Goal: Task Accomplishment & Management: Complete application form

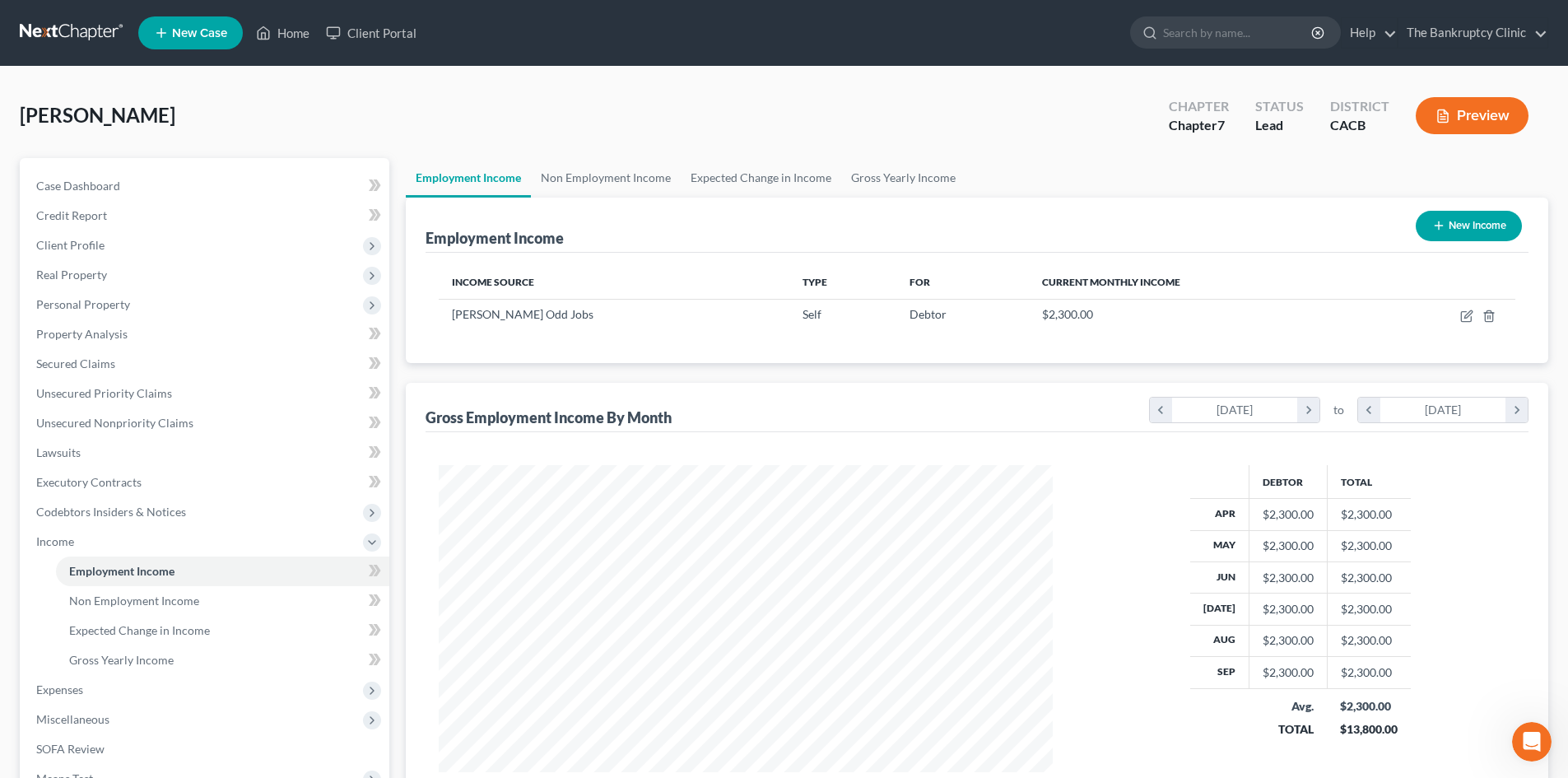
scroll to position [307, 647]
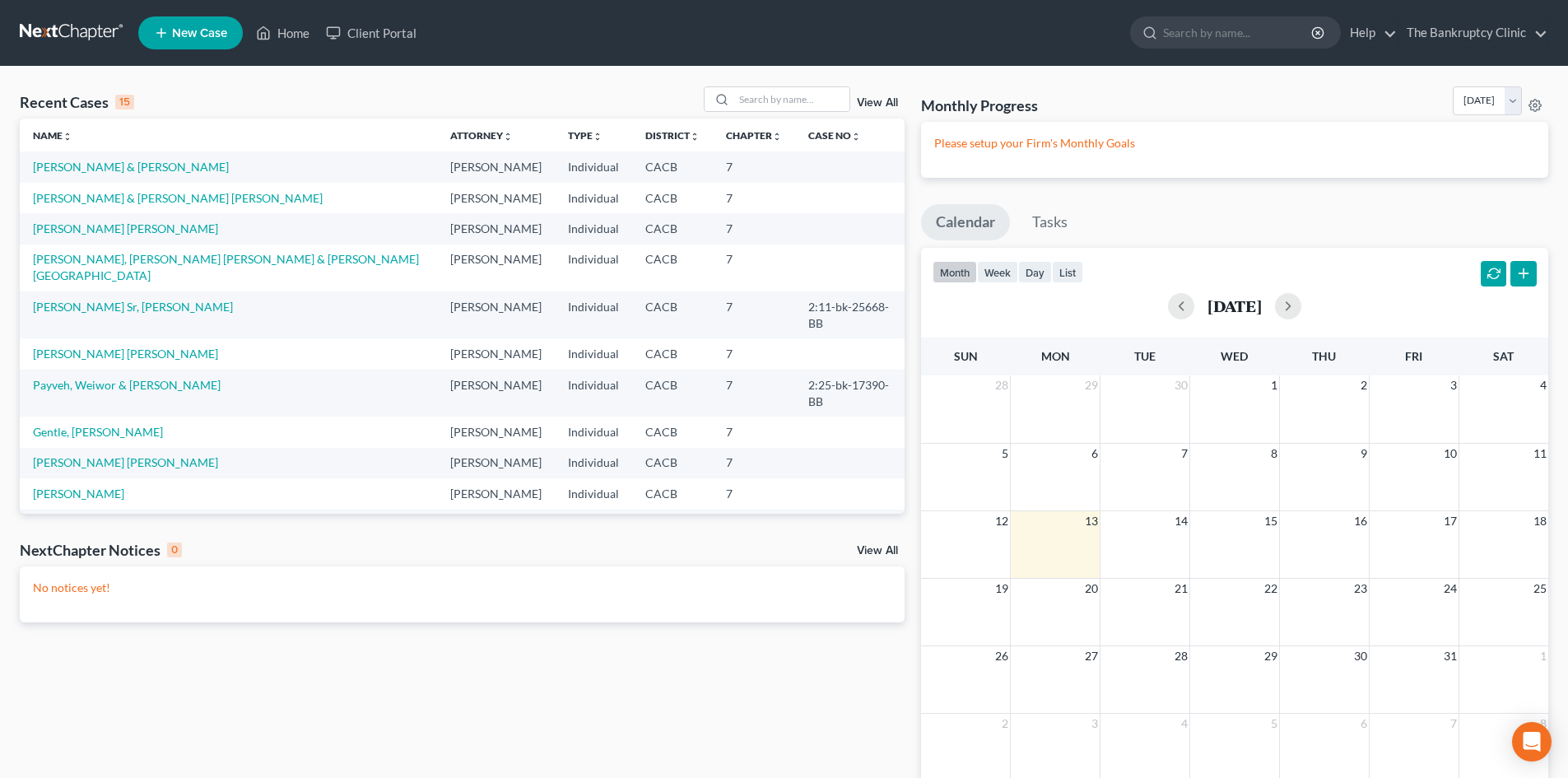
click at [196, 35] on span "New Case" at bounding box center [200, 33] width 55 height 12
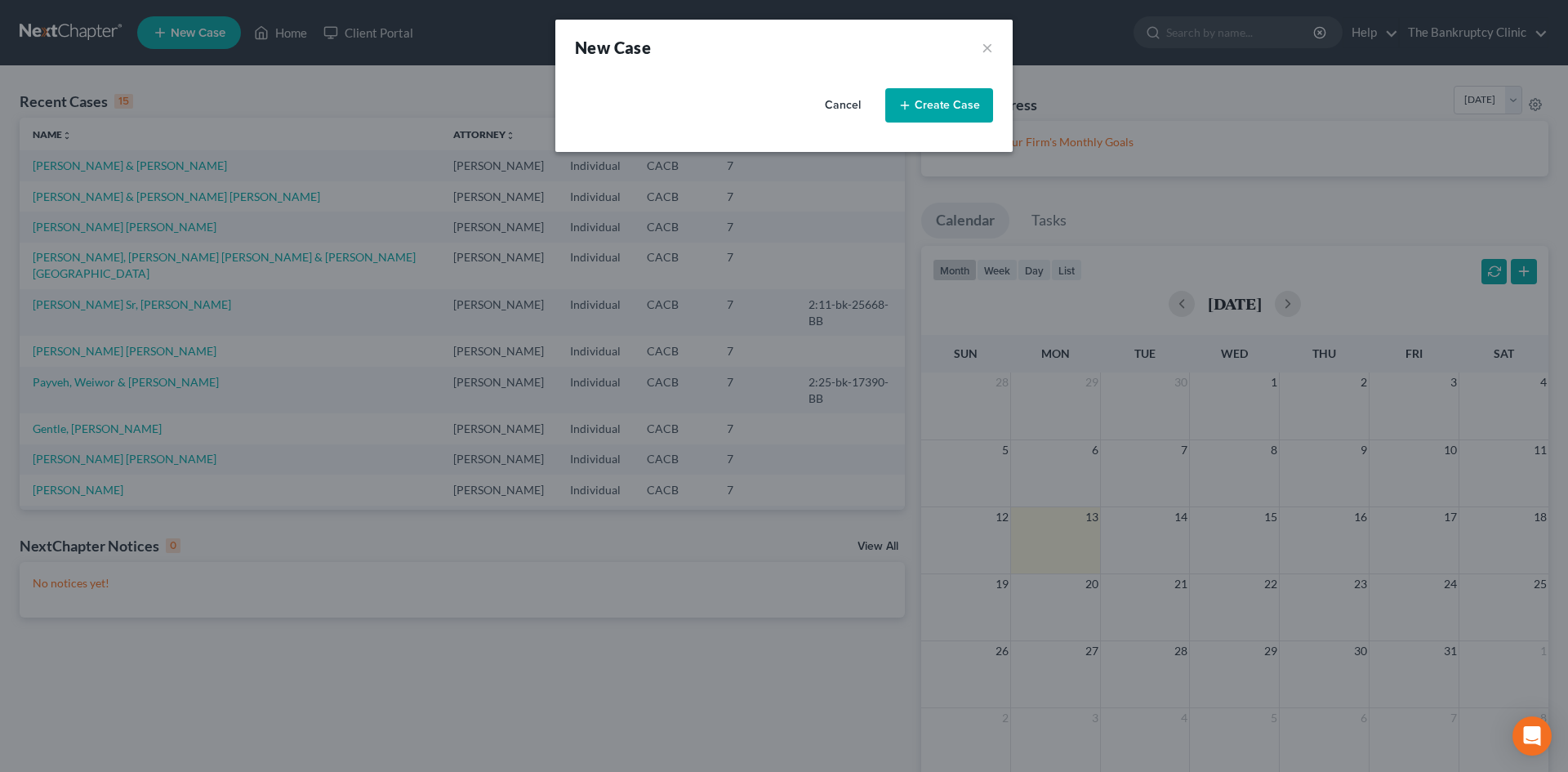
select select "7"
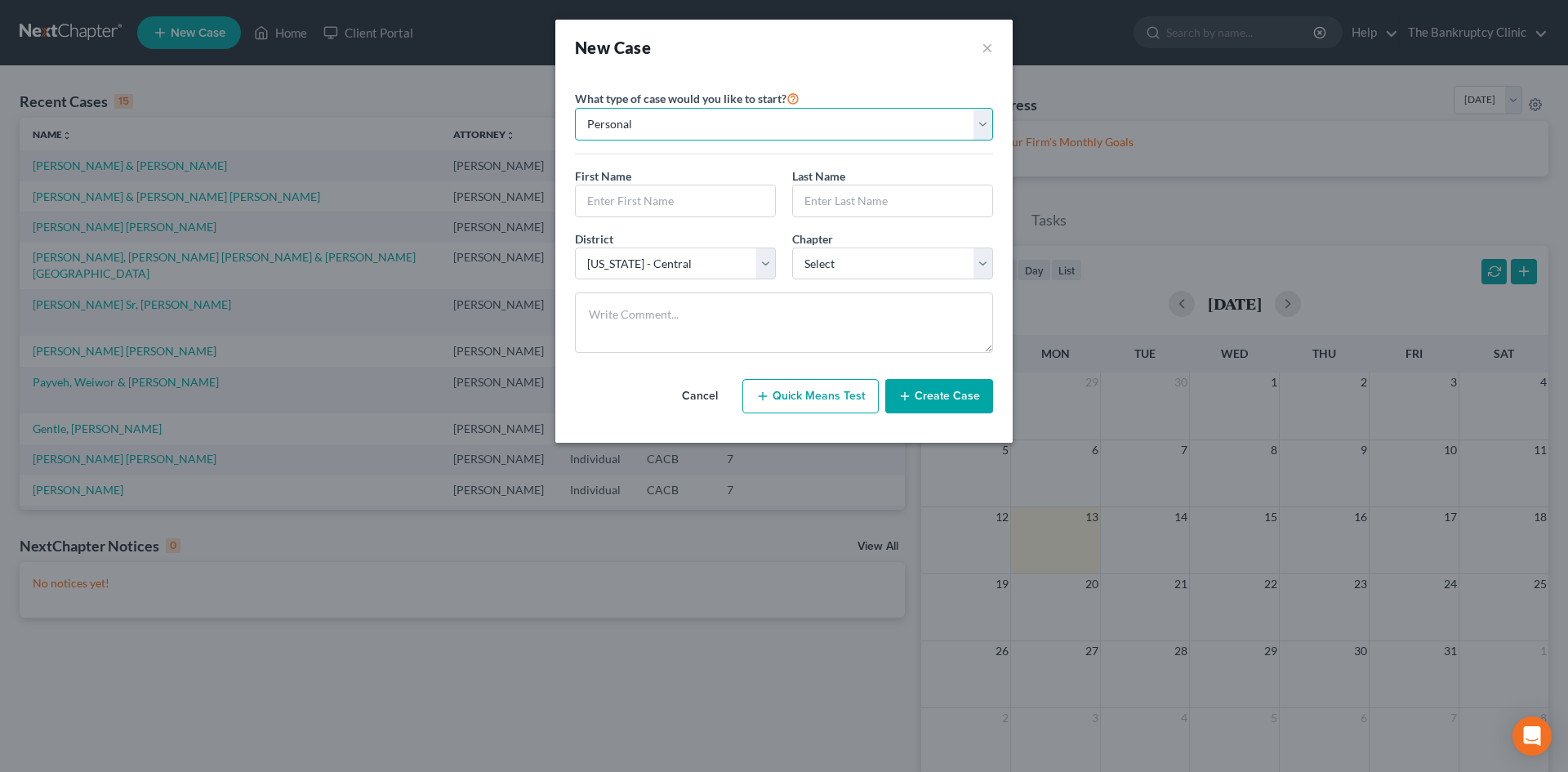
click at [981, 125] on select "Personal Business" at bounding box center [784, 124] width 418 height 33
click at [808, 117] on select "Personal Business" at bounding box center [784, 124] width 418 height 33
click at [650, 193] on input "text" at bounding box center [675, 201] width 199 height 31
type input "[PERSON_NAME]"
click at [812, 188] on input "text" at bounding box center [892, 201] width 199 height 31
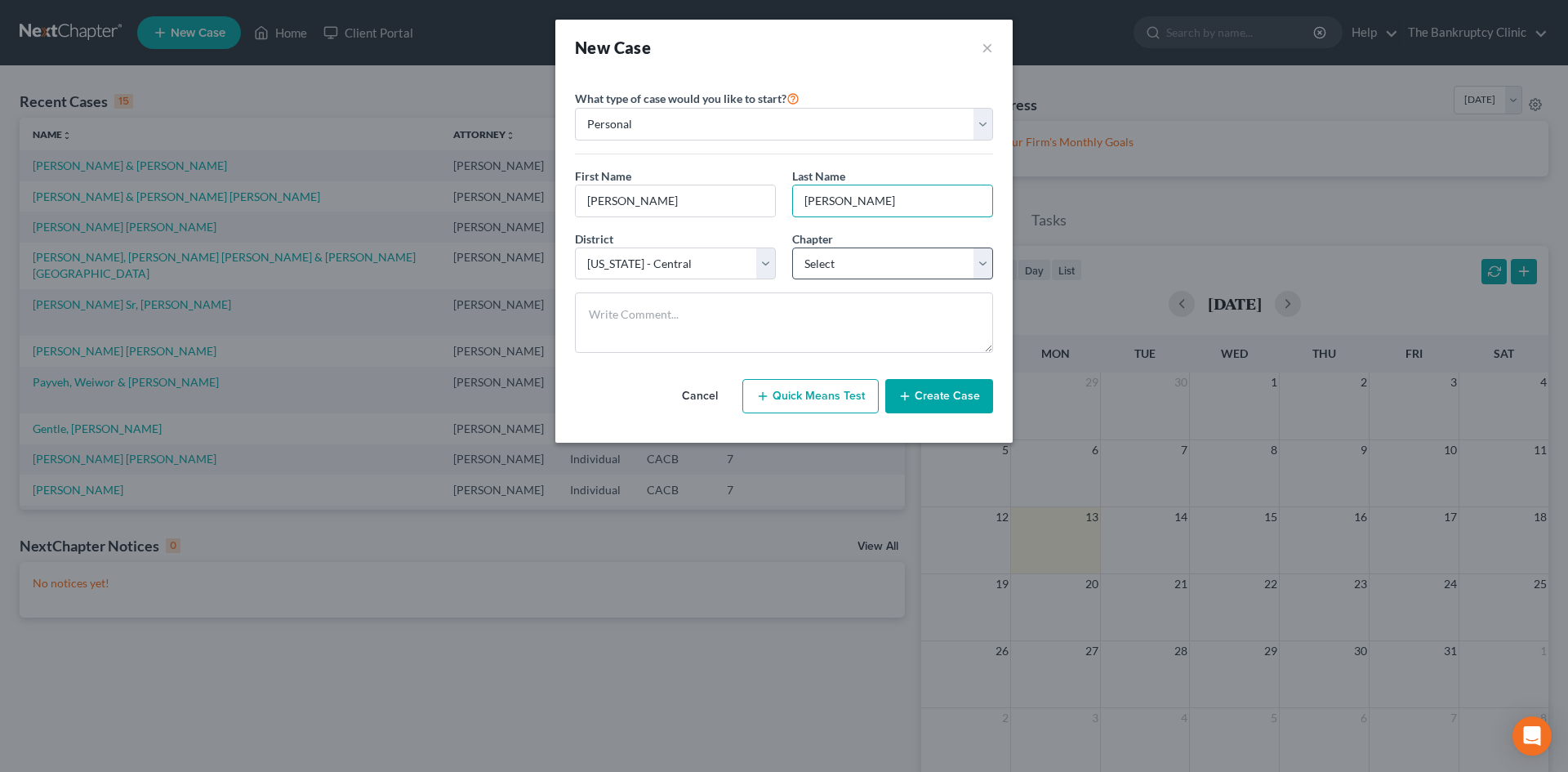
type input "[PERSON_NAME]"
click at [984, 262] on select "Select 7 11 12 13" at bounding box center [892, 263] width 201 height 33
select select "0"
click at [792, 247] on select "Select 7 11 12 13" at bounding box center [892, 263] width 201 height 33
click at [935, 400] on button "Create Case" at bounding box center [938, 396] width 108 height 35
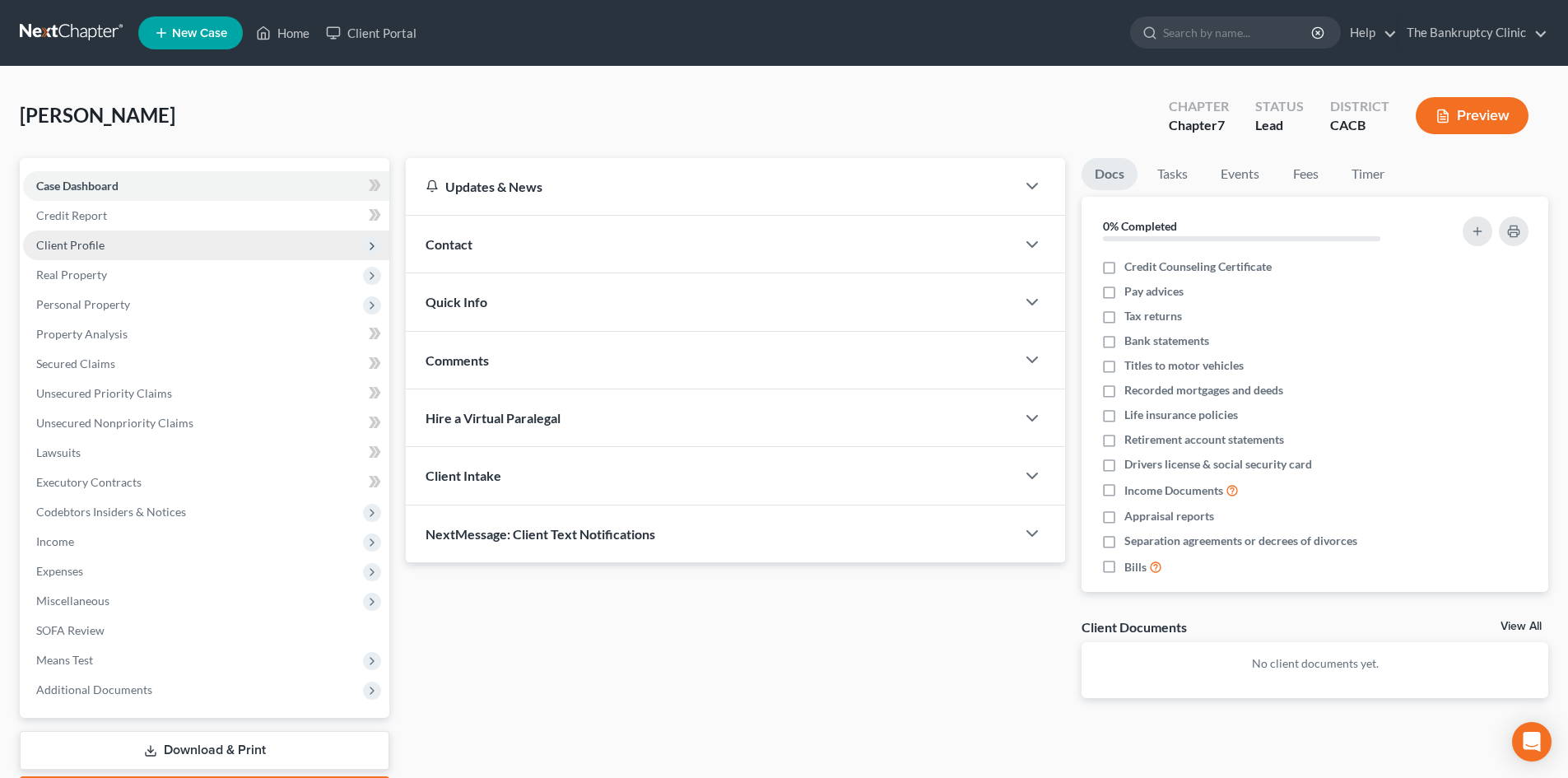
click at [113, 248] on span "Client Profile" at bounding box center [206, 245] width 366 height 29
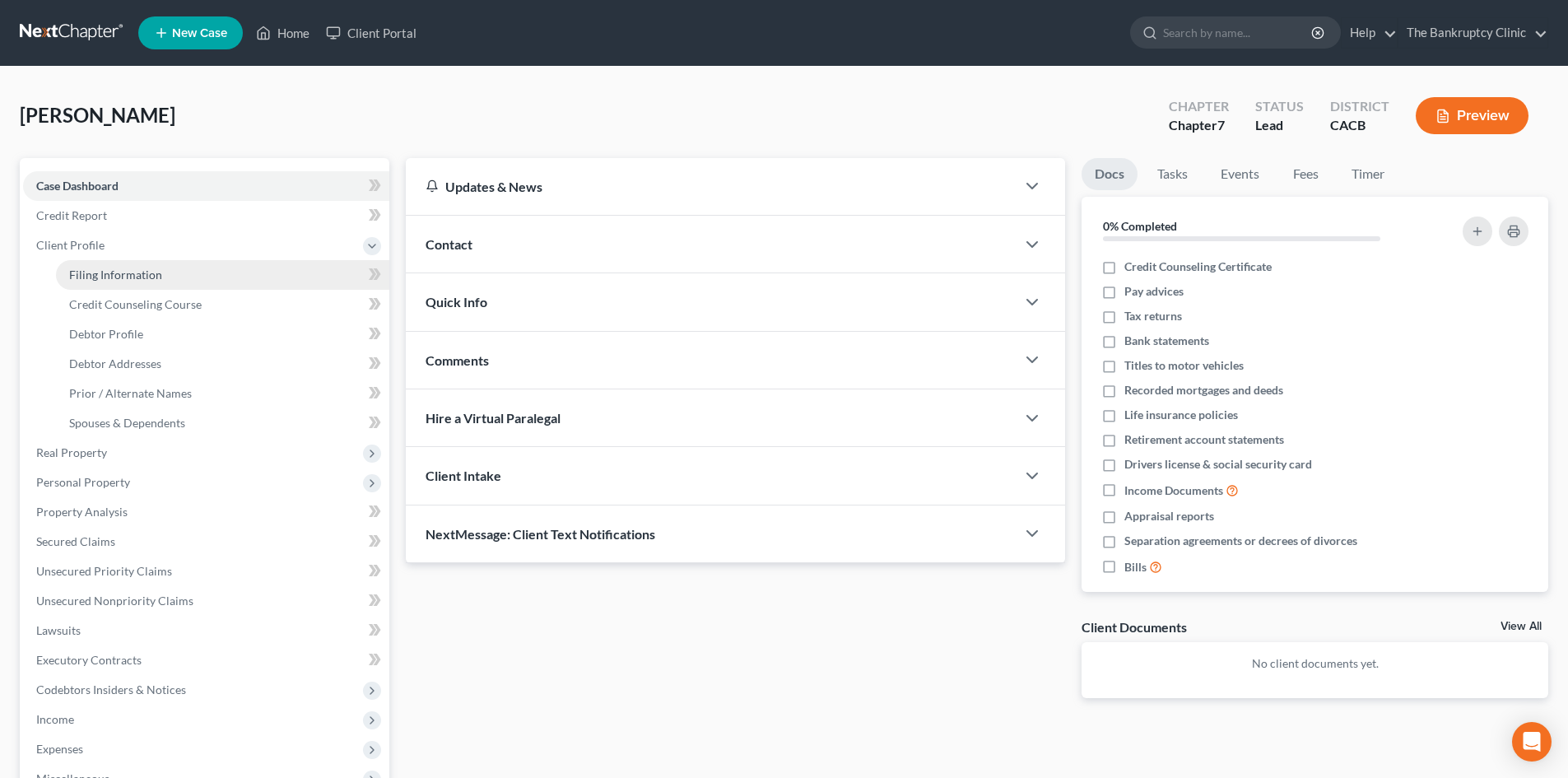
click at [120, 269] on span "Filing Information" at bounding box center [116, 274] width 93 height 14
select select "1"
select select "0"
select select "7"
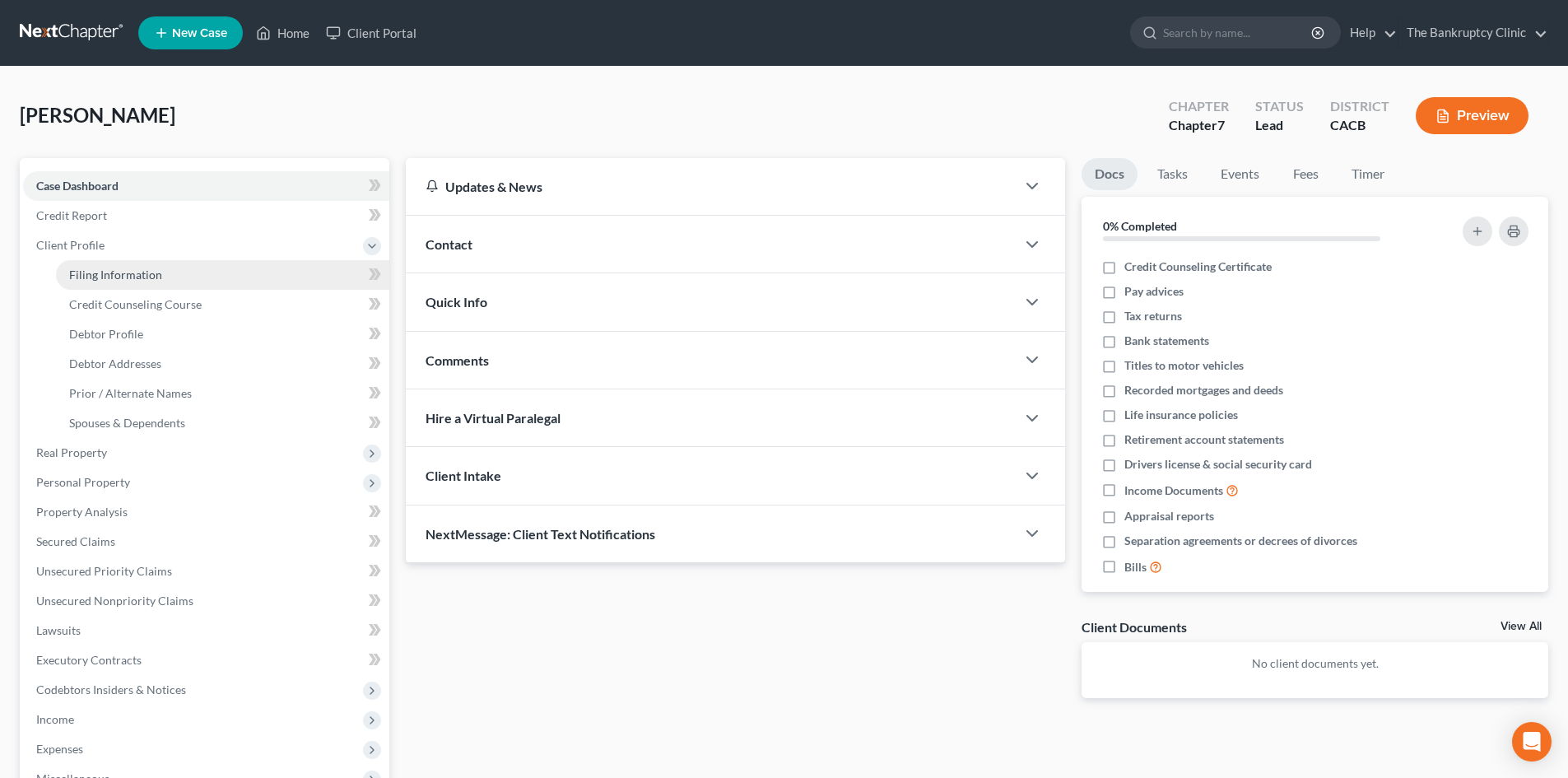
select select "4"
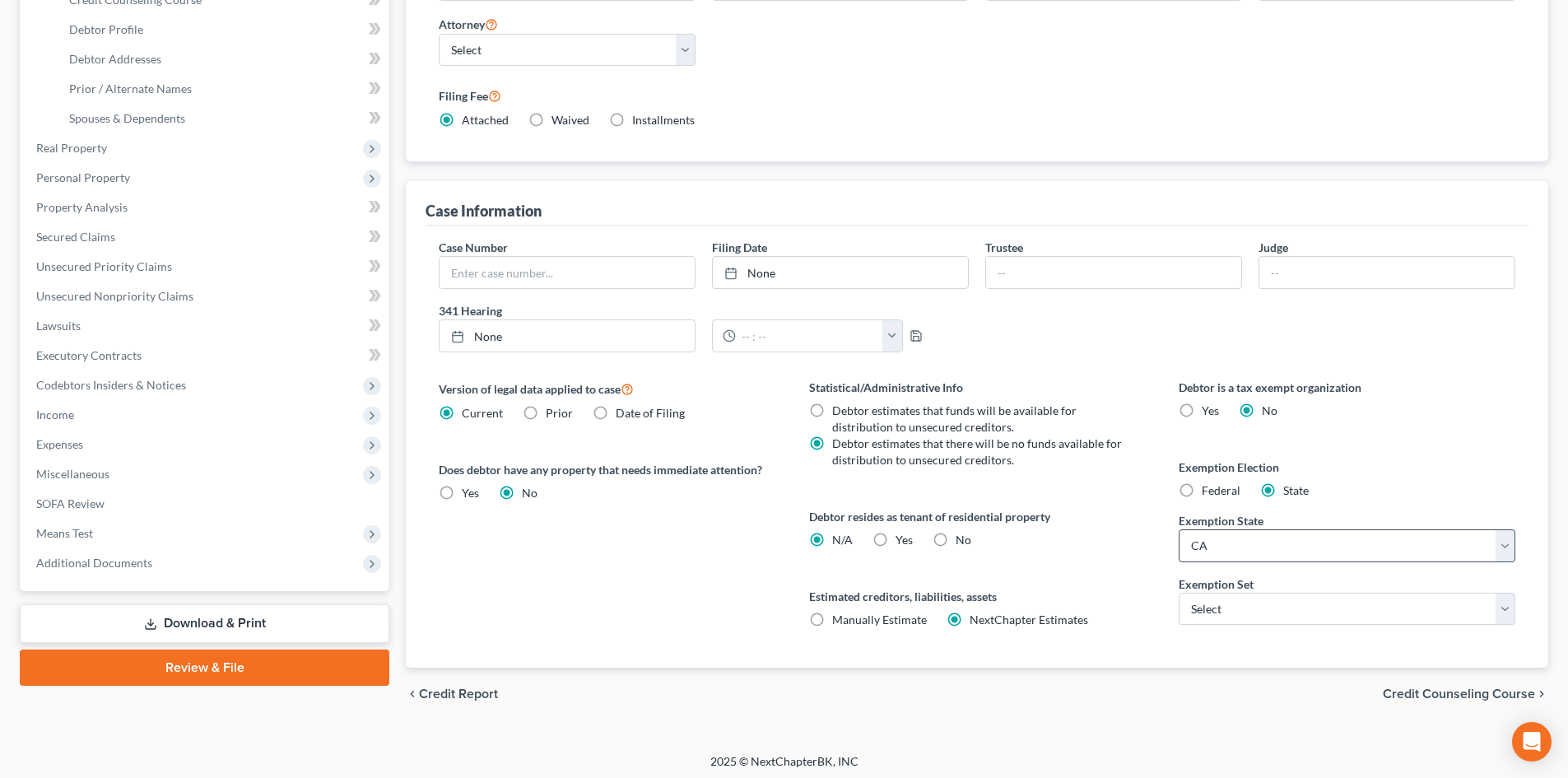
scroll to position [309, 0]
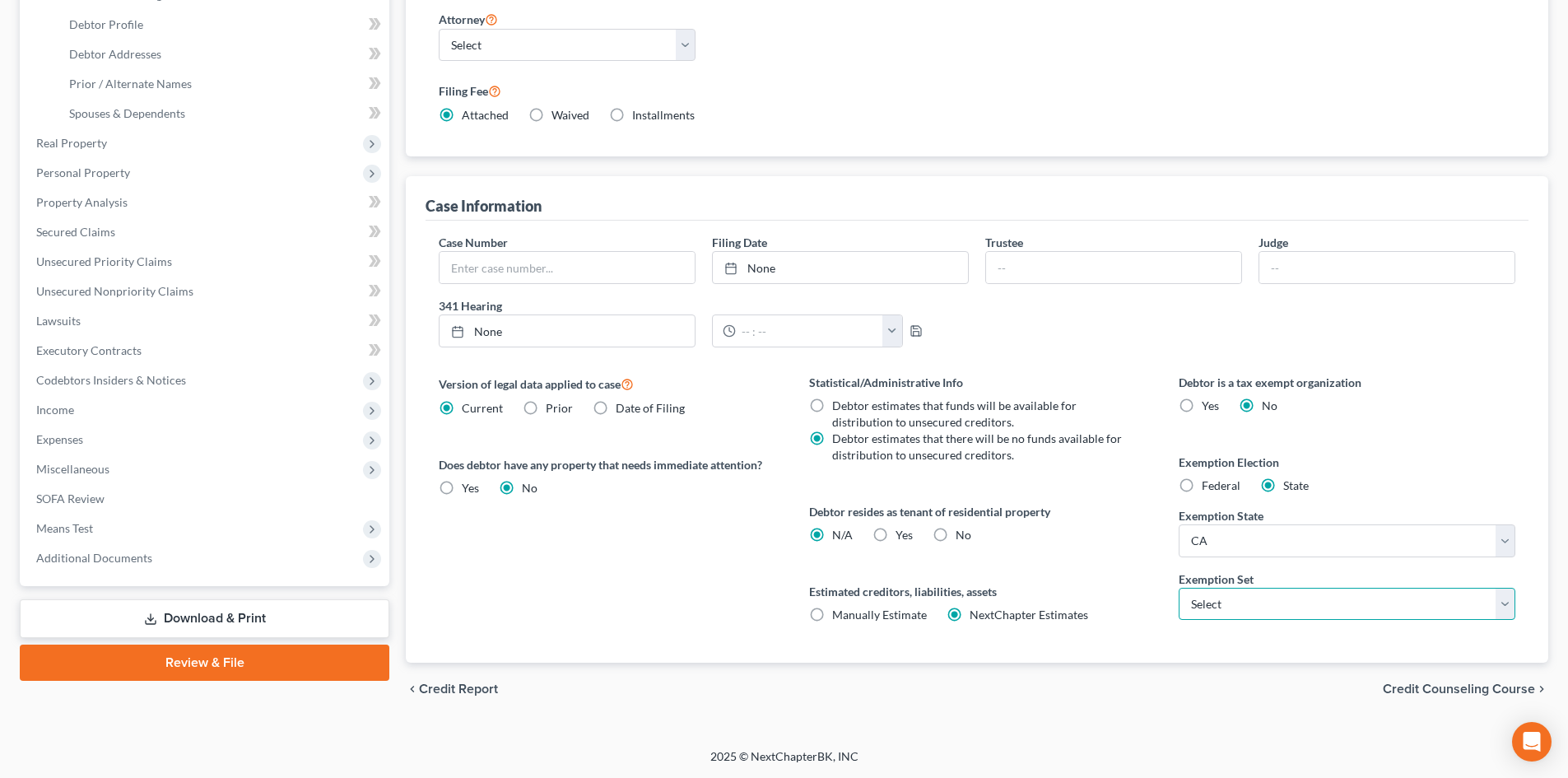
click at [1499, 609] on select "Select 703 704" at bounding box center [1346, 604] width 337 height 33
select select "0"
click at [1178, 588] on select "Select 703 704" at bounding box center [1346, 604] width 337 height 33
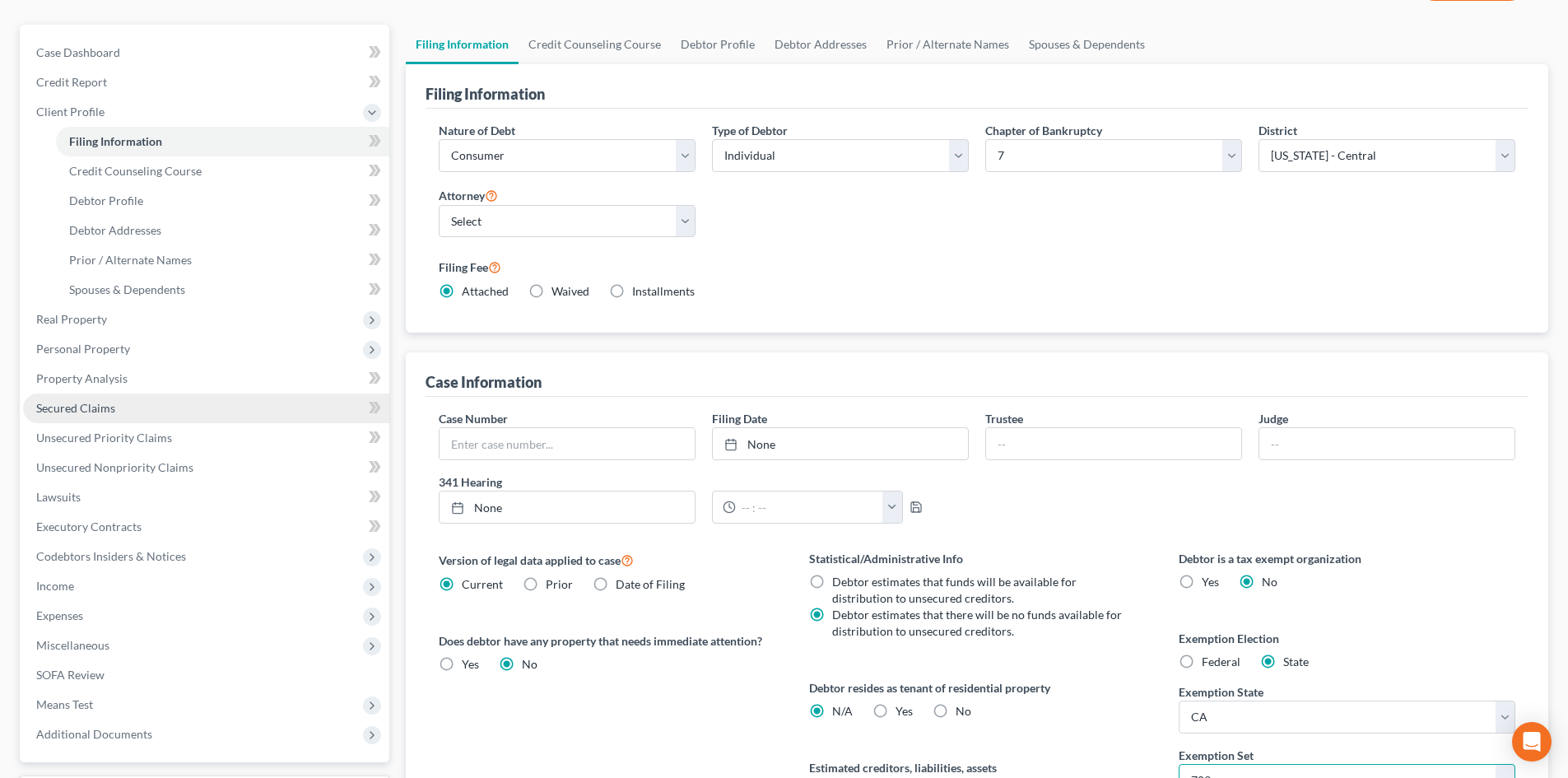
scroll to position [118, 0]
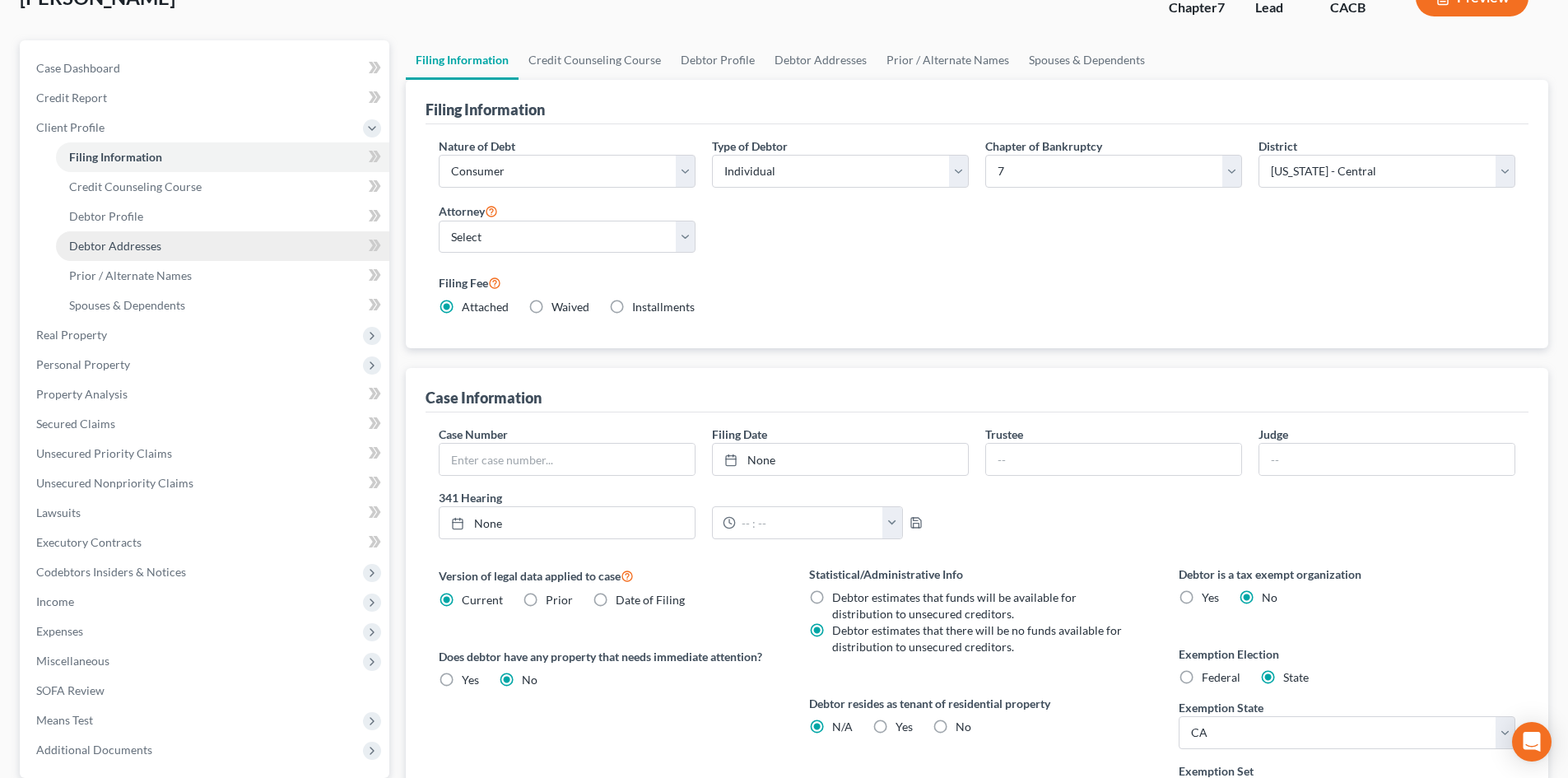
click at [178, 243] on link "Debtor Addresses" at bounding box center [222, 246] width 333 height 29
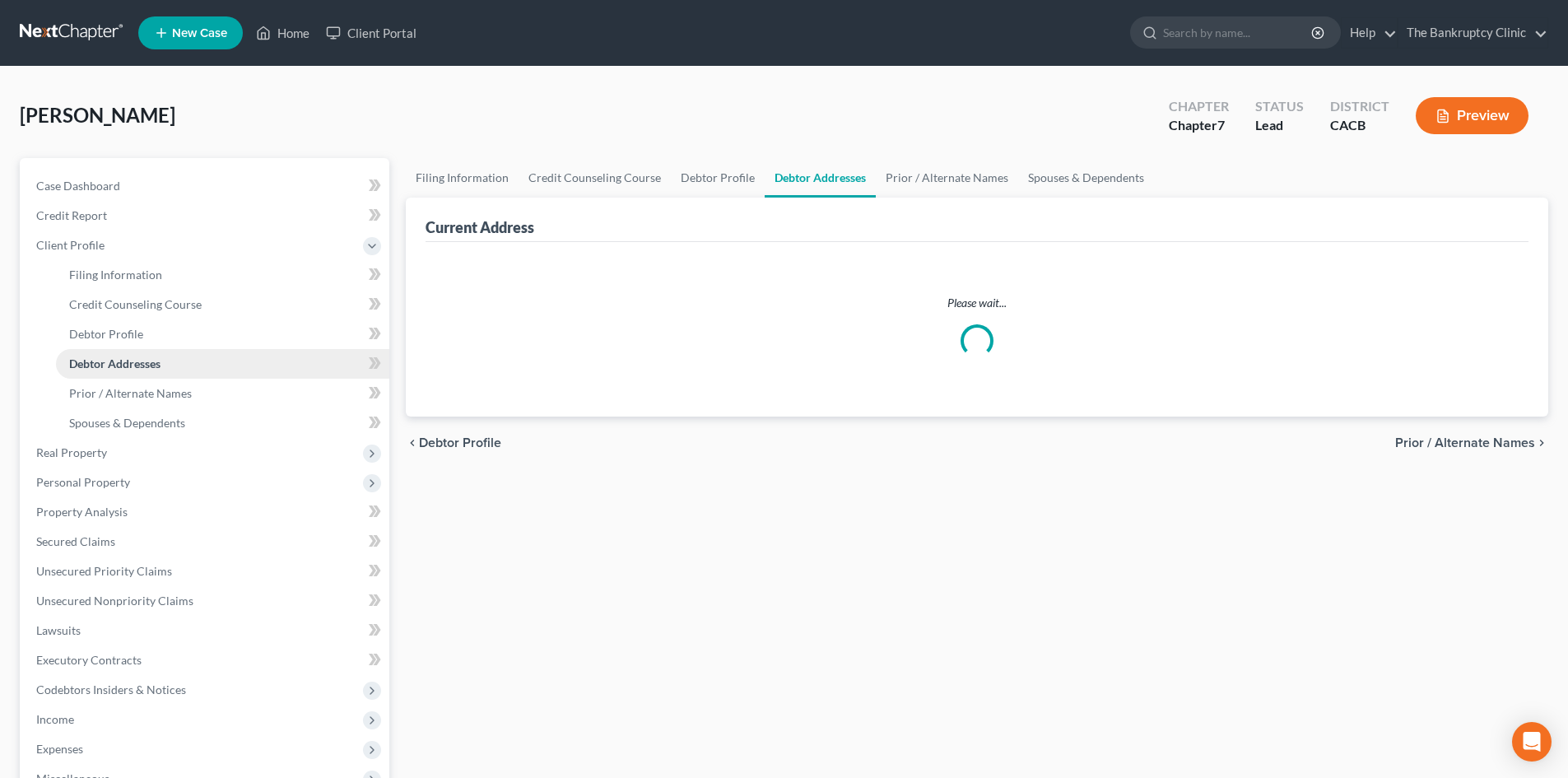
select select "0"
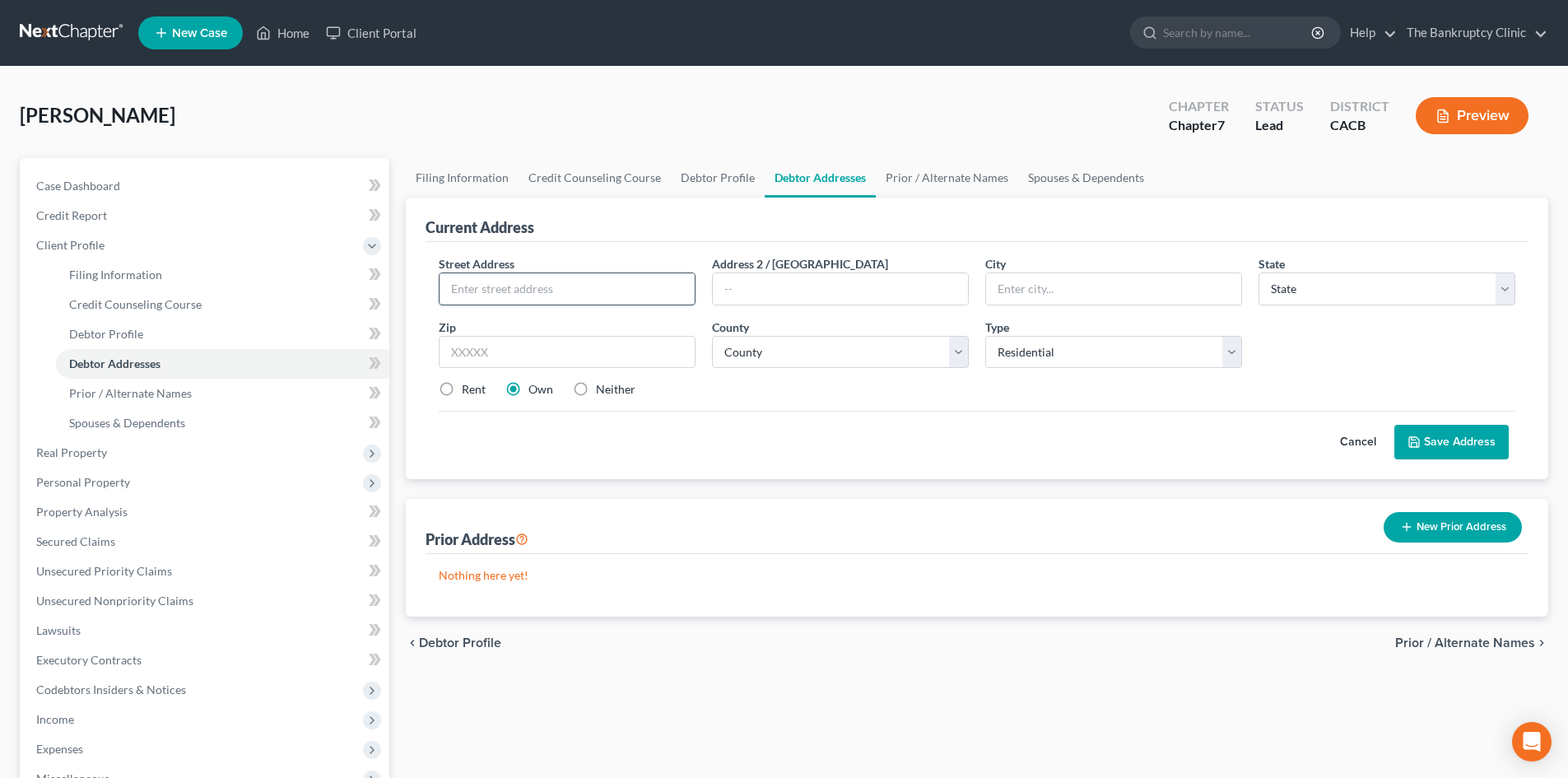
click at [475, 281] on input "text" at bounding box center [567, 288] width 255 height 31
type input "137 West 47Place"
click at [479, 349] on input "text" at bounding box center [567, 352] width 256 height 33
type input "90037"
click at [998, 286] on input "text" at bounding box center [1113, 288] width 255 height 31
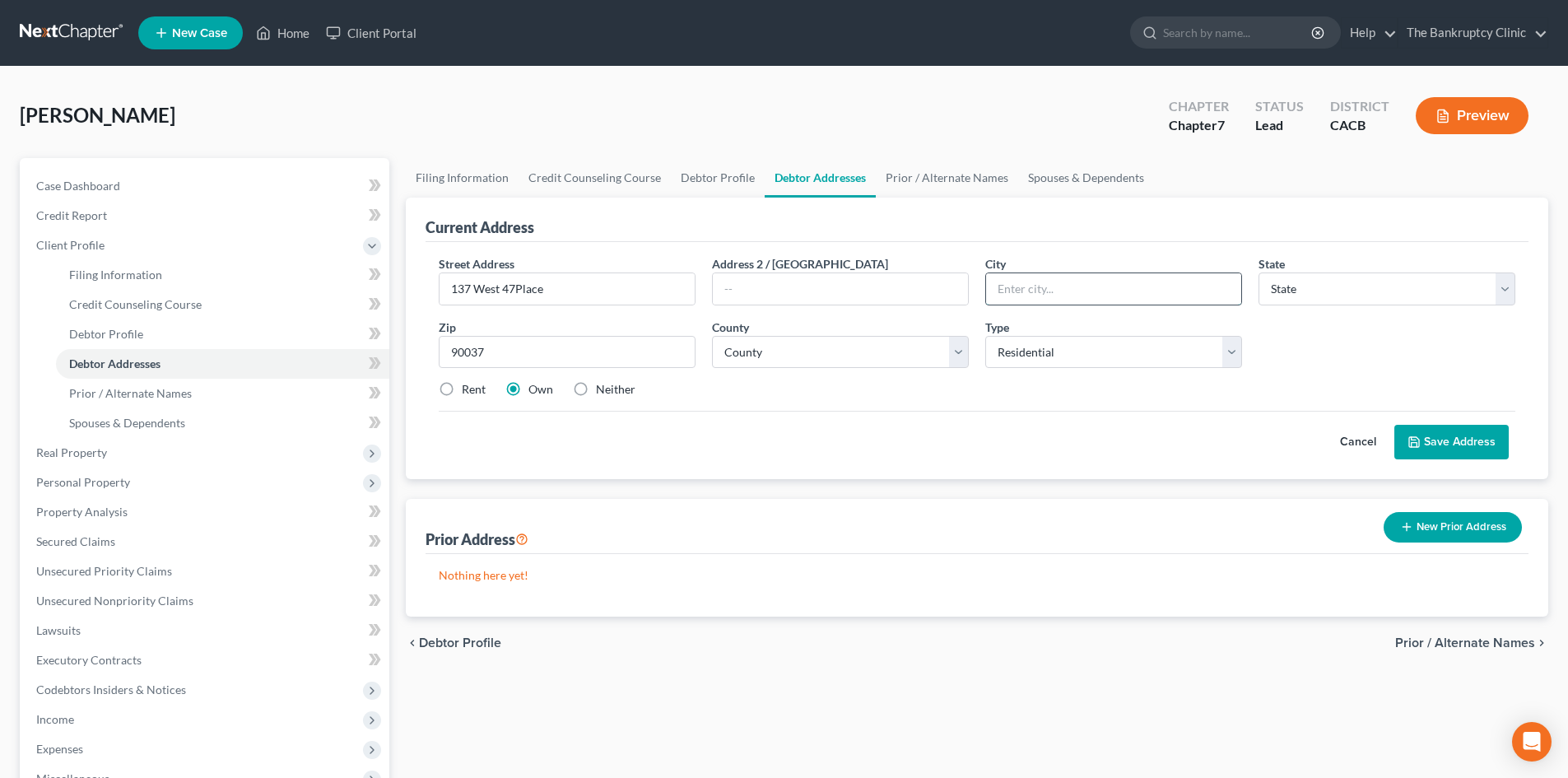
type input "[GEOGRAPHIC_DATA]"
select select "4"
click at [1140, 294] on input "Los AngelesLoa" at bounding box center [1113, 288] width 255 height 31
type input "Los AngelesLoa"
click at [780, 340] on select "County [GEOGRAPHIC_DATA] [GEOGRAPHIC_DATA] [GEOGRAPHIC_DATA] [GEOGRAPHIC_DATA] …" at bounding box center [840, 352] width 256 height 33
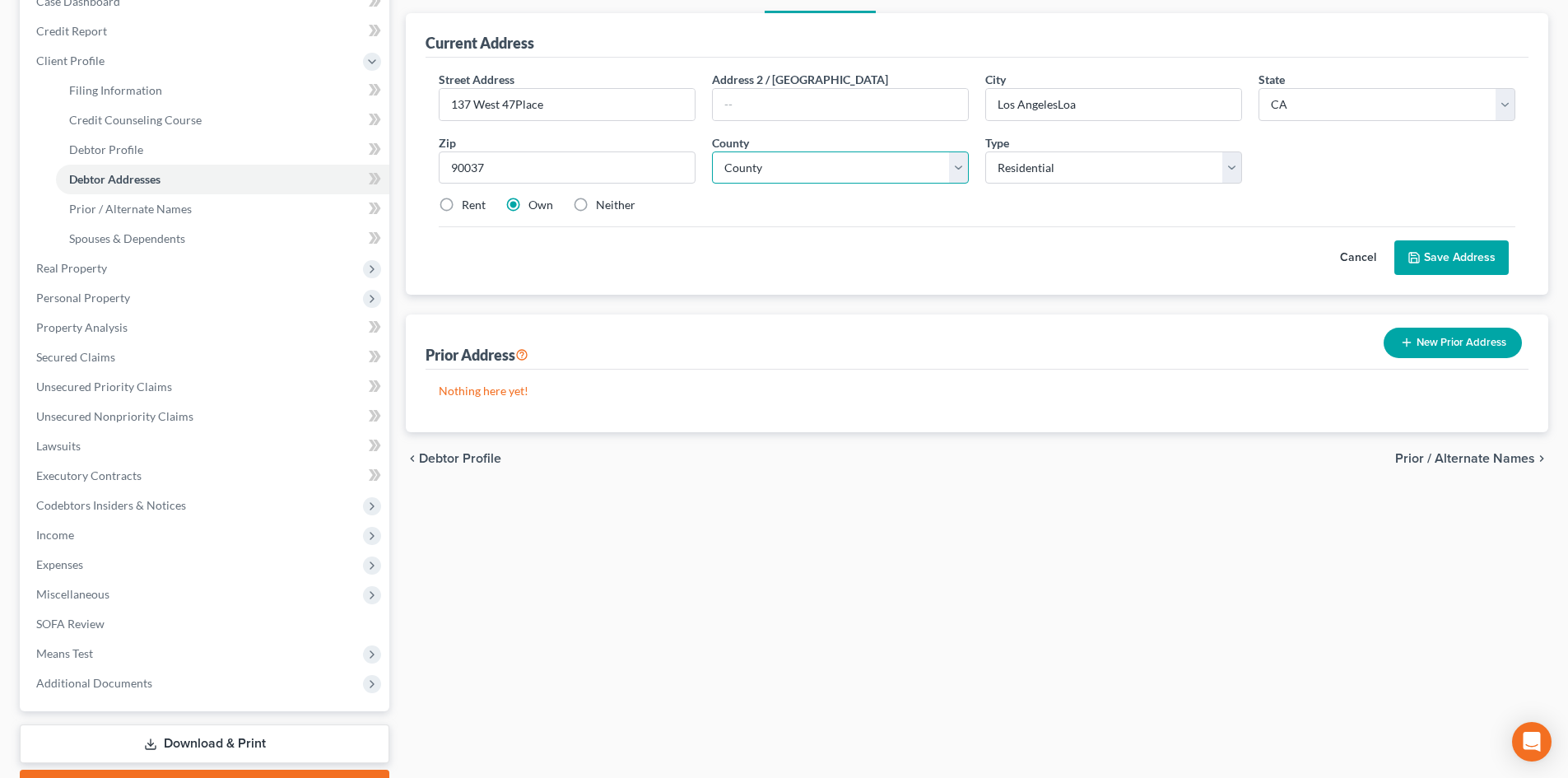
scroll to position [189, 0]
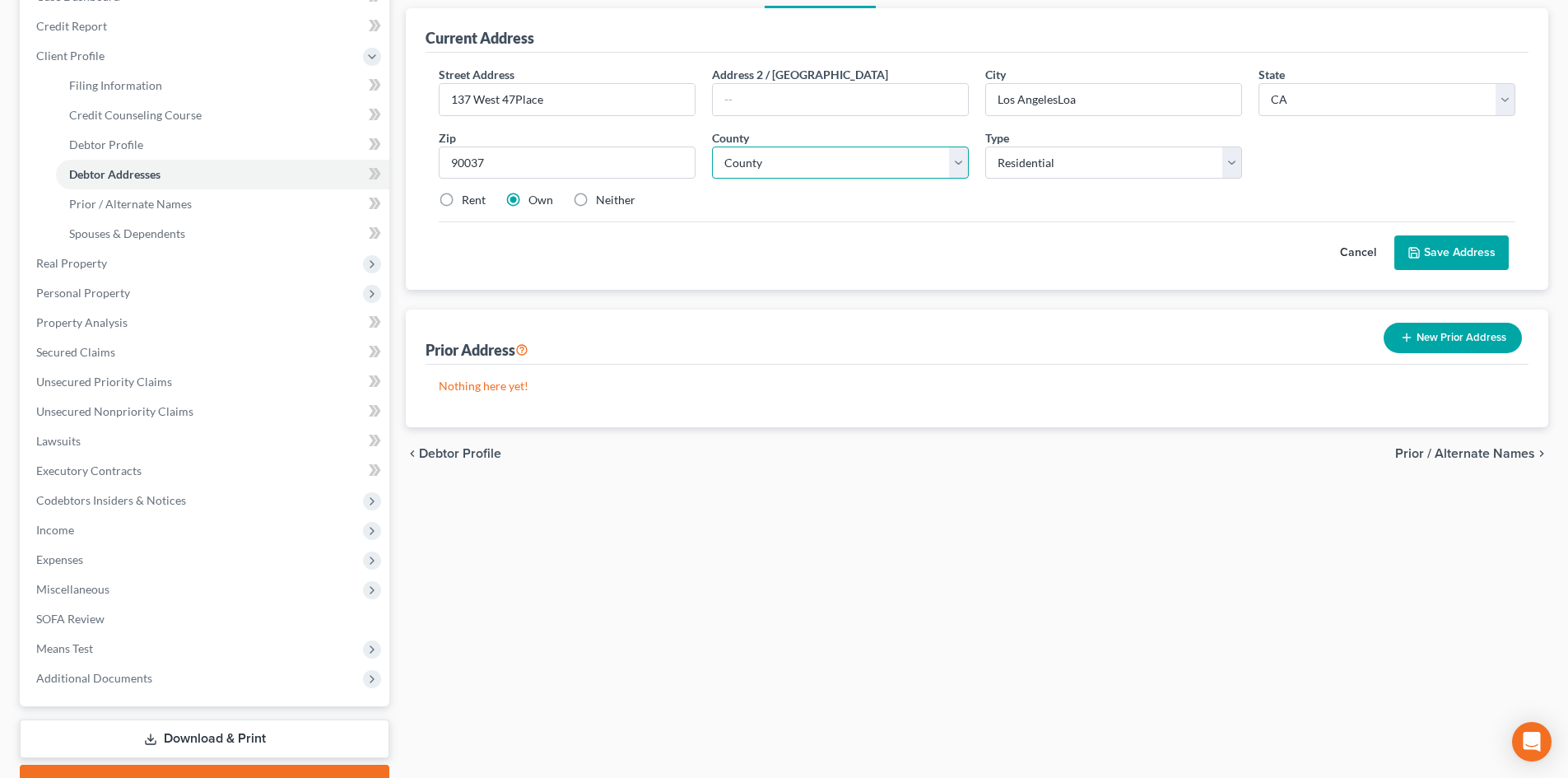
click at [964, 162] on select "County [GEOGRAPHIC_DATA] [GEOGRAPHIC_DATA] [GEOGRAPHIC_DATA] [GEOGRAPHIC_DATA] …" at bounding box center [840, 163] width 256 height 33
select select "18"
click at [712, 146] on select "County [GEOGRAPHIC_DATA] [GEOGRAPHIC_DATA] [GEOGRAPHIC_DATA] [GEOGRAPHIC_DATA] …" at bounding box center [840, 163] width 256 height 33
click at [461, 199] on label "Rent" at bounding box center [473, 200] width 24 height 16
click at [469, 199] on input "Rent" at bounding box center [474, 197] width 11 height 11
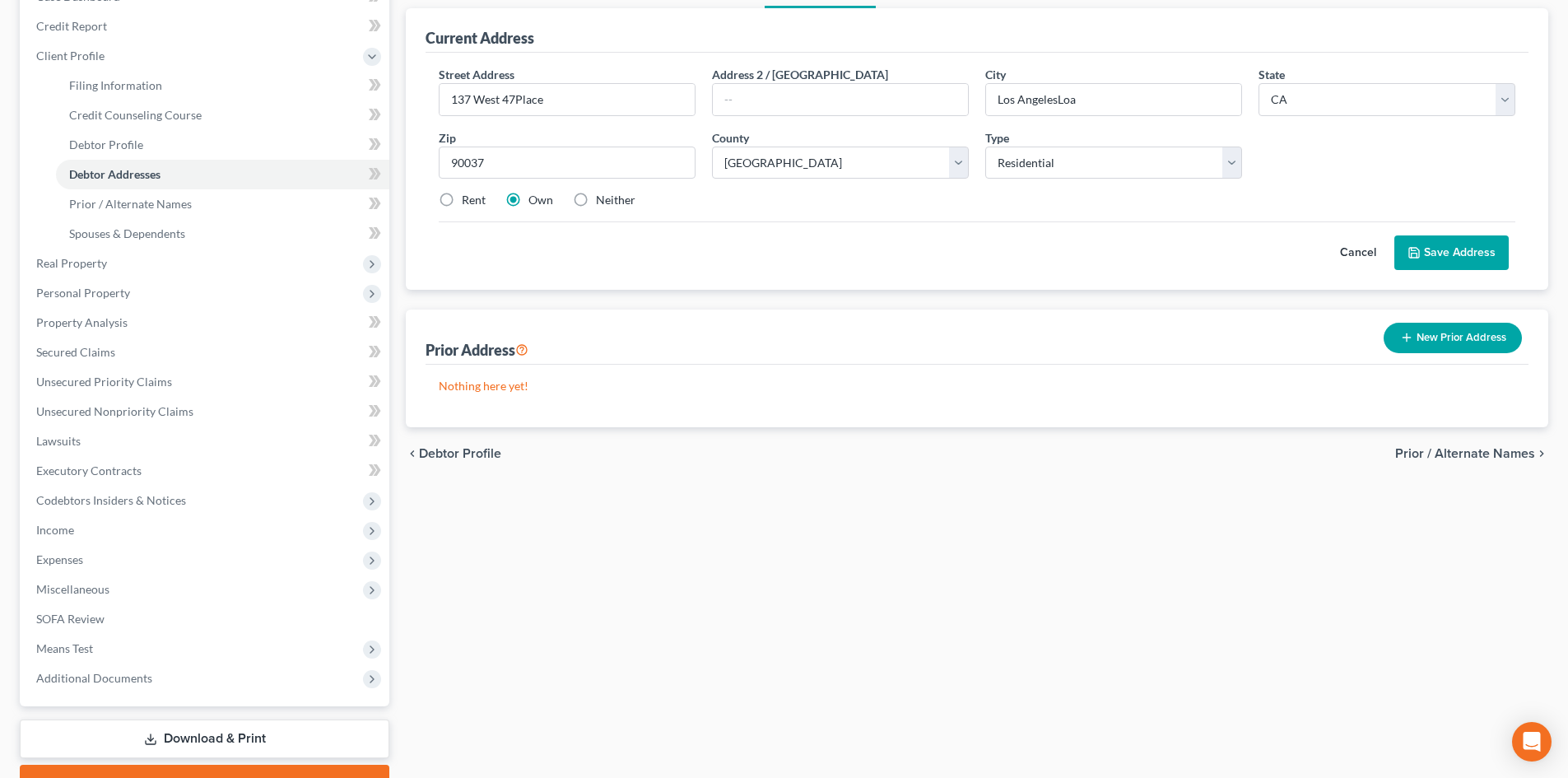
radio input "true"
click at [1434, 254] on button "Save Address" at bounding box center [1451, 253] width 114 height 35
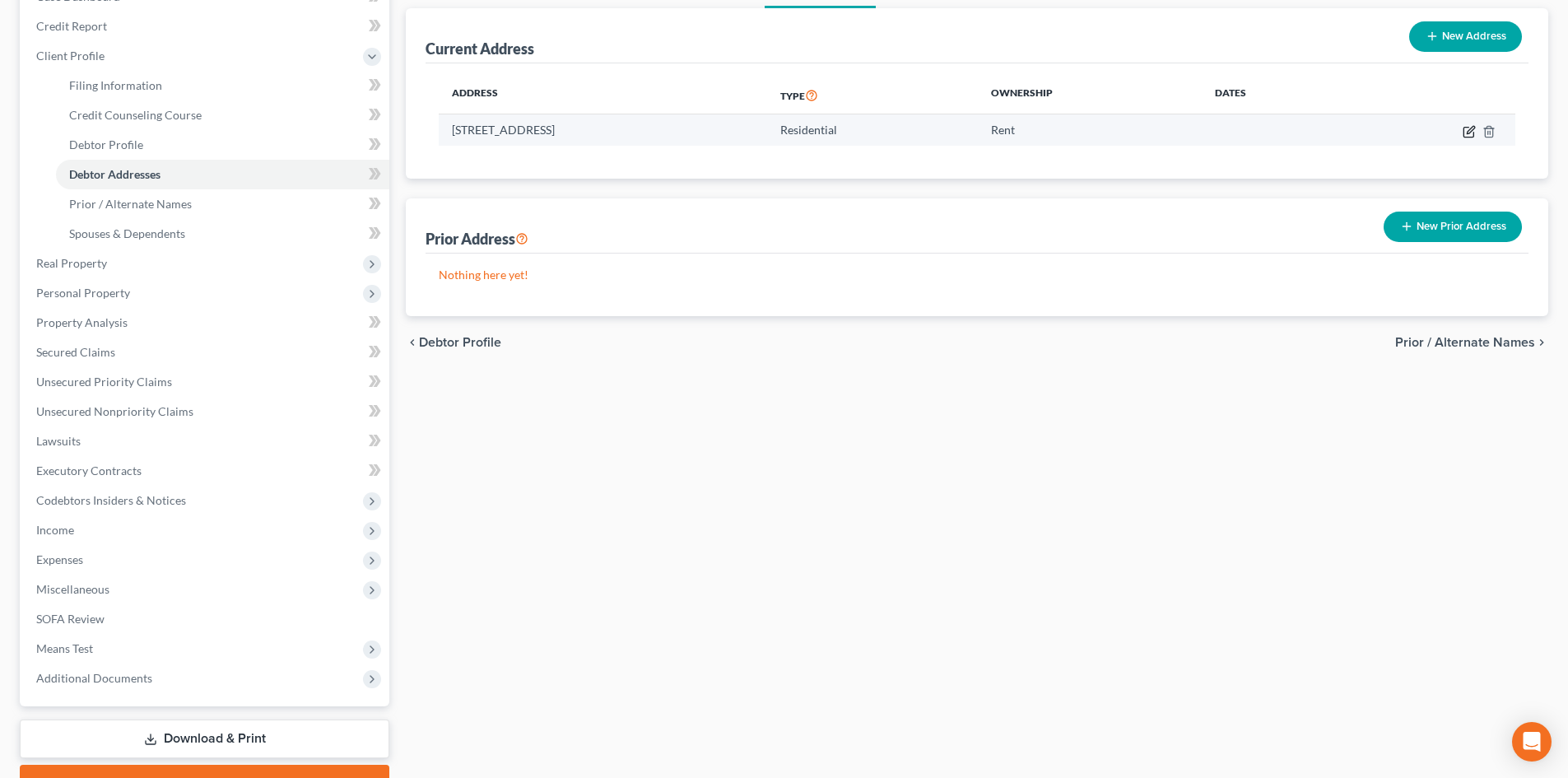
click at [1465, 132] on icon "button" at bounding box center [1468, 132] width 13 height 13
select select "4"
select select "18"
select select "0"
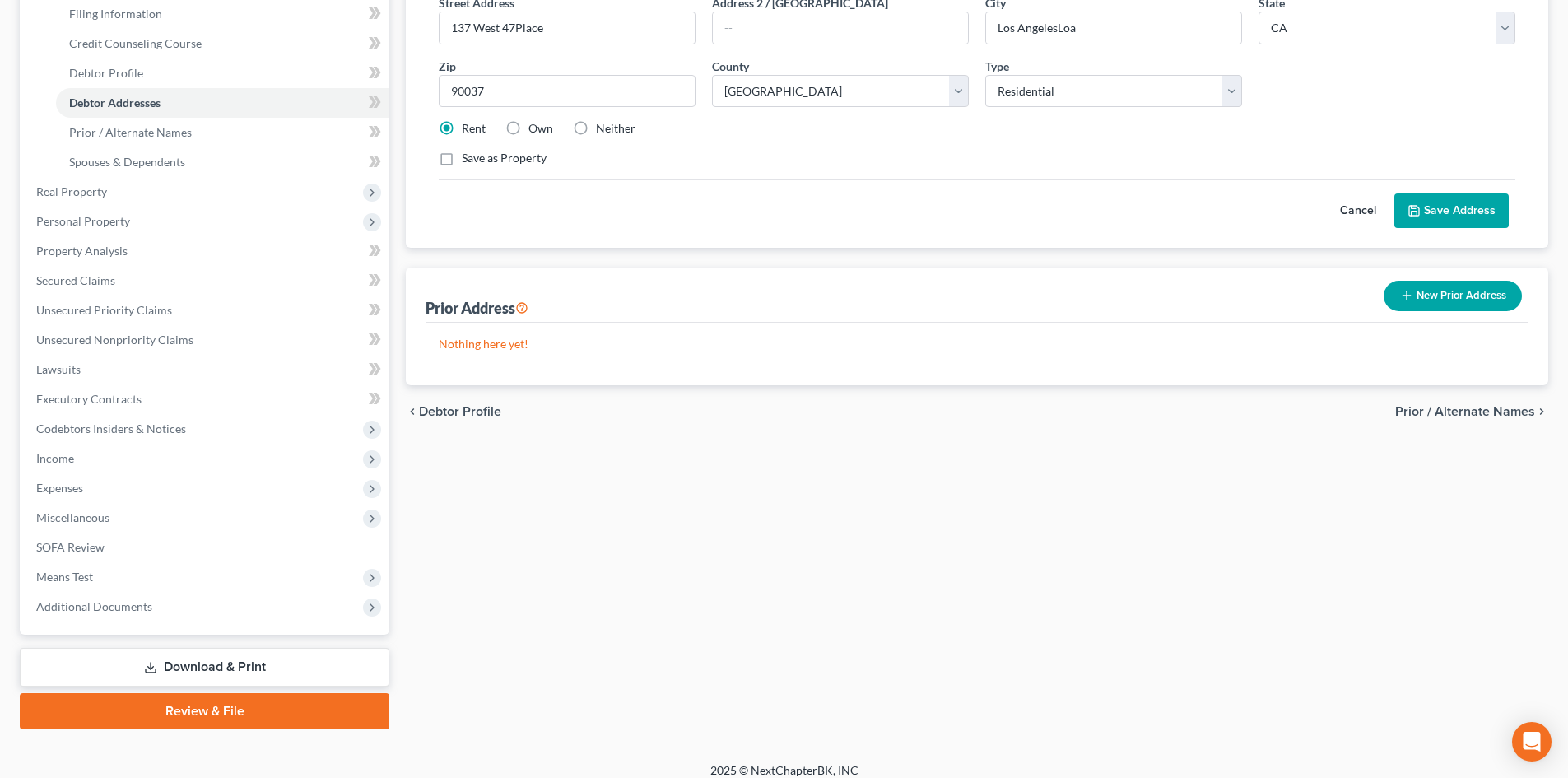
scroll to position [275, 0]
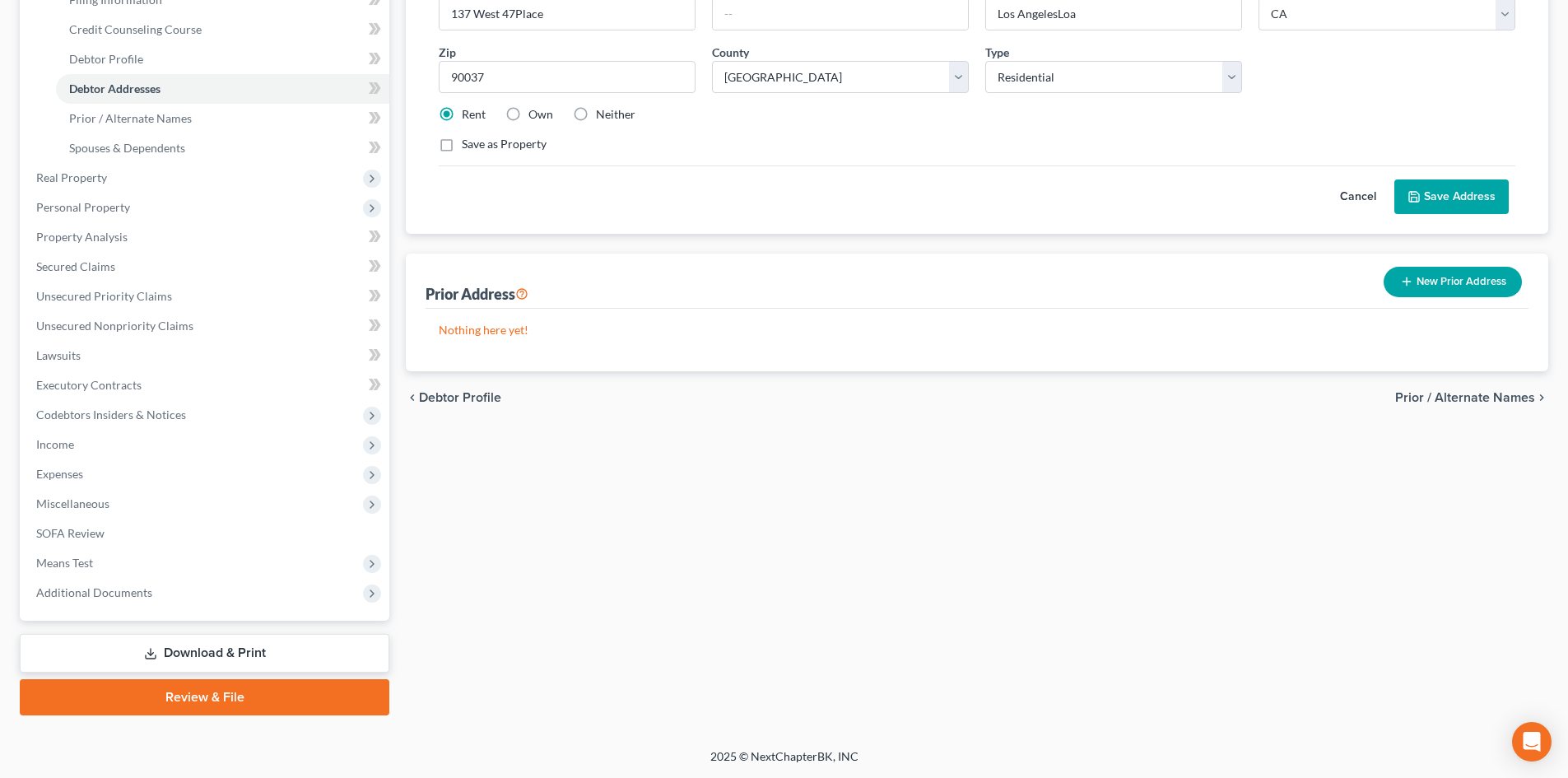
click at [1462, 202] on button "Save Address" at bounding box center [1451, 197] width 114 height 35
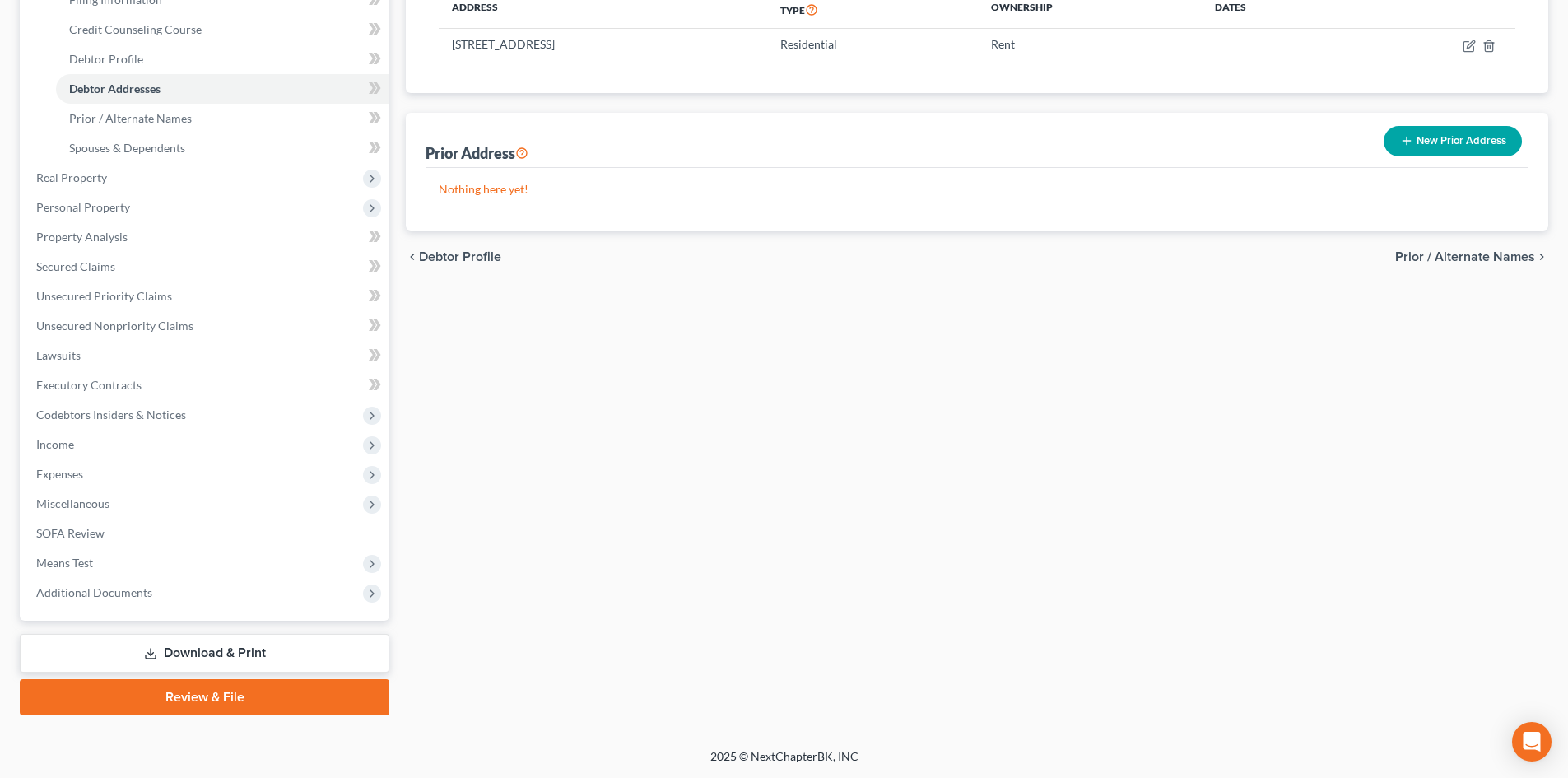
click at [191, 643] on link "Download & Print" at bounding box center [205, 653] width 370 height 38
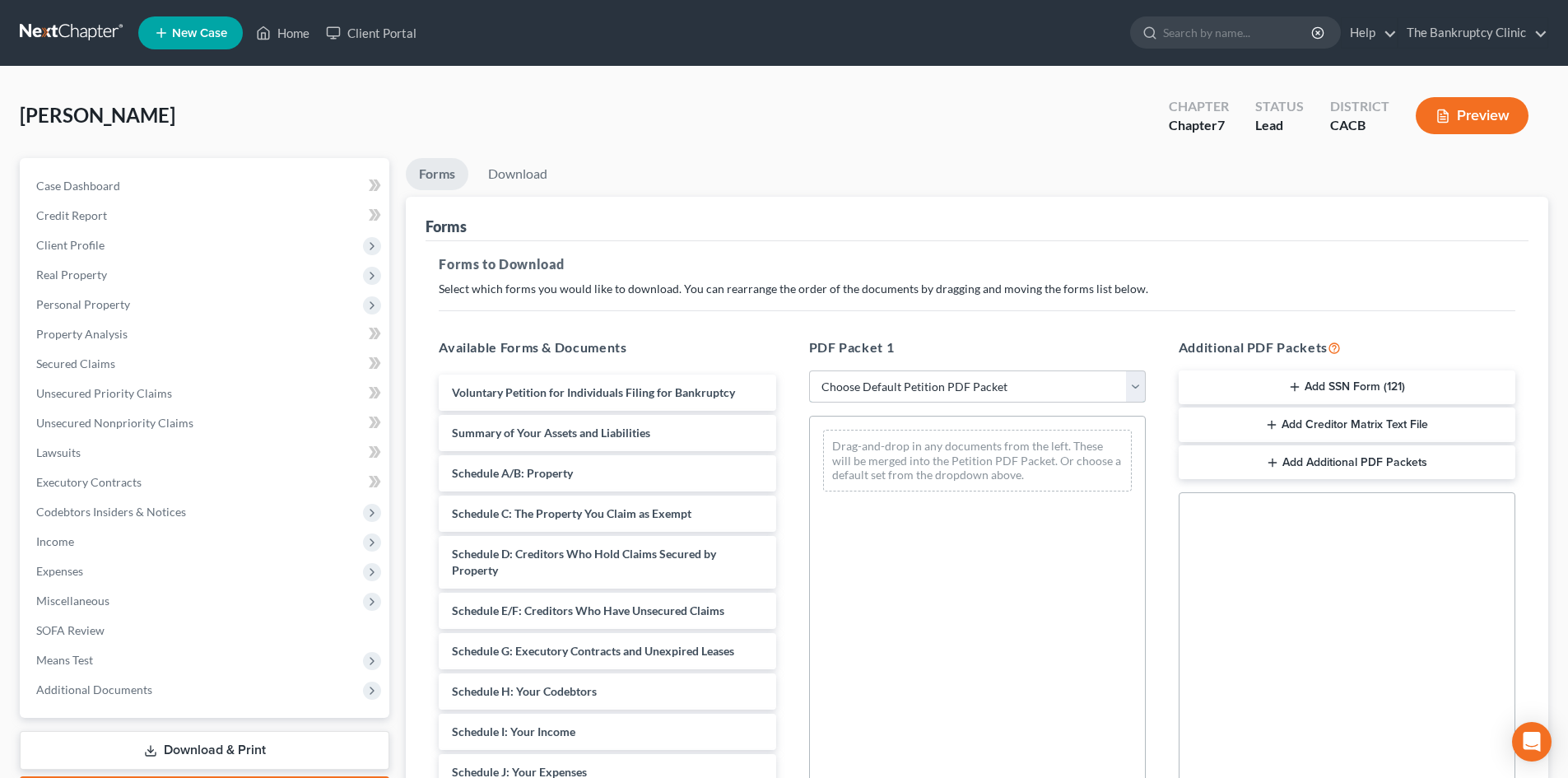
click at [1141, 392] on select "Choose Default Petition PDF Packet Complete Bankruptcy Petition (all forms and …" at bounding box center [978, 387] width 337 height 33
select select "1"
click at [809, 371] on select "Choose Default Petition PDF Packet Complete Bankruptcy Petition (all forms and …" at bounding box center [978, 387] width 337 height 33
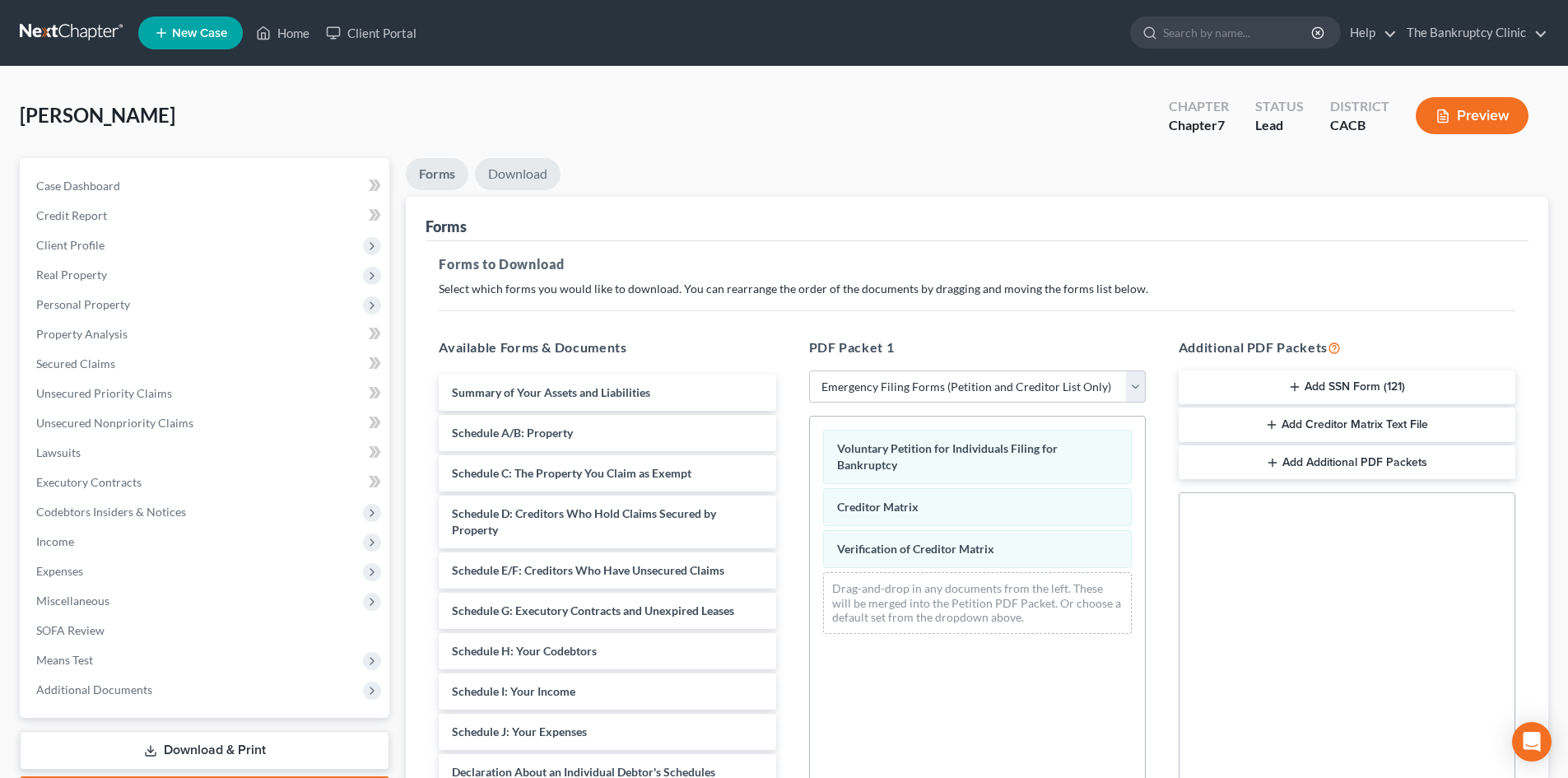
click at [505, 171] on link "Download" at bounding box center [517, 174] width 85 height 32
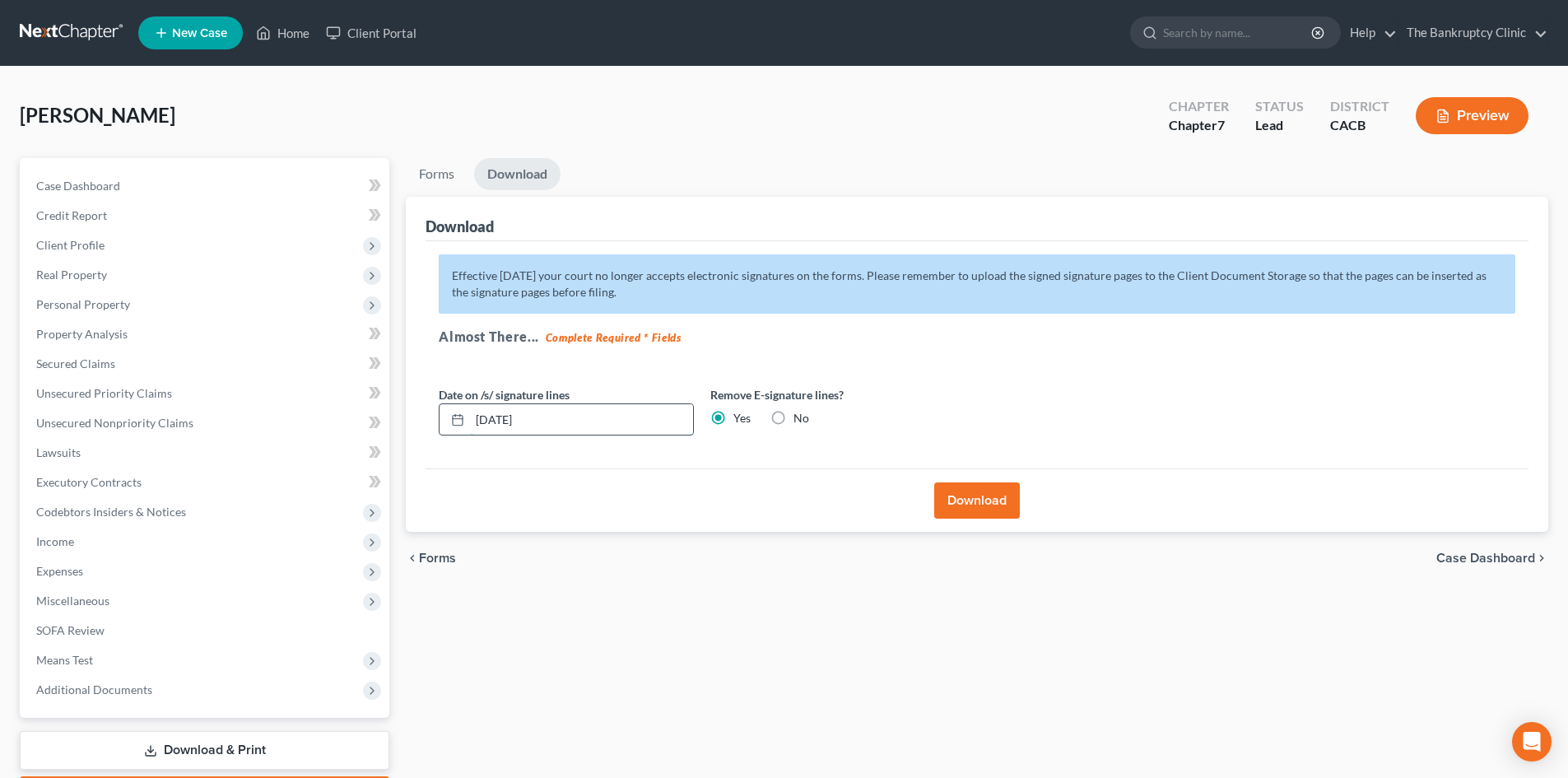
click at [555, 422] on input "[DATE]" at bounding box center [581, 419] width 223 height 31
type input "1"
click at [525, 176] on link "Download" at bounding box center [517, 174] width 86 height 32
click at [963, 502] on button "Download" at bounding box center [976, 501] width 85 height 37
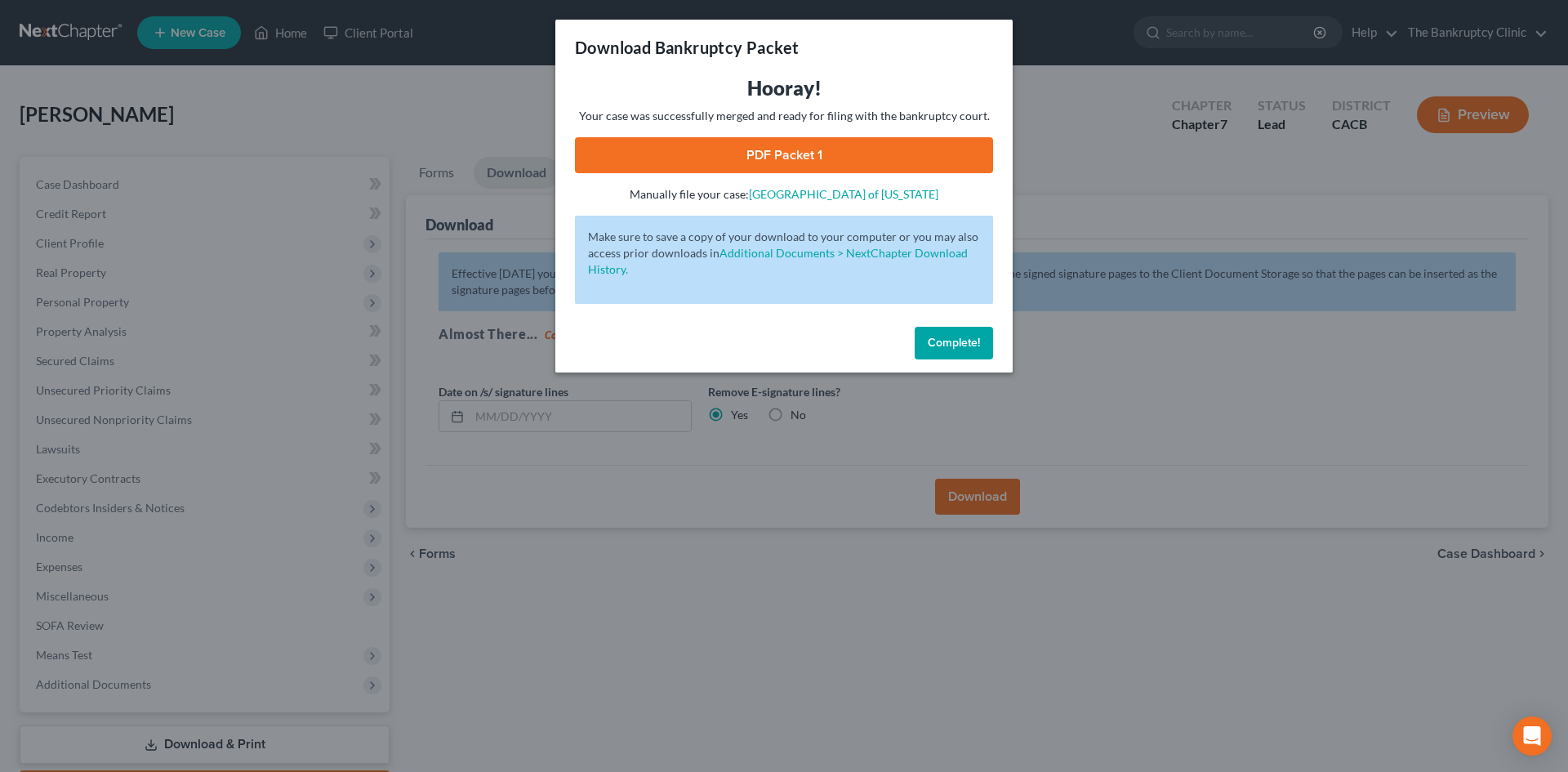
click at [753, 157] on link "PDF Packet 1" at bounding box center [784, 155] width 418 height 36
